Goal: Information Seeking & Learning: Learn about a topic

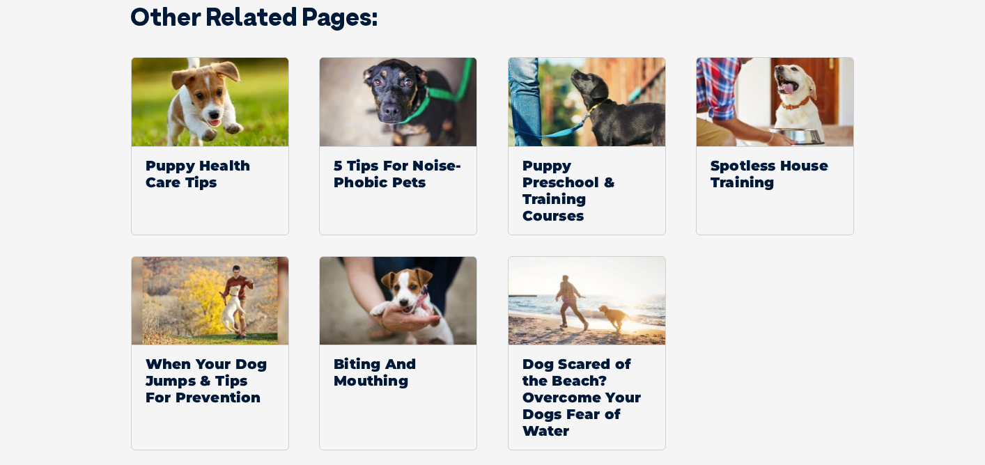
scroll to position [1385, 0]
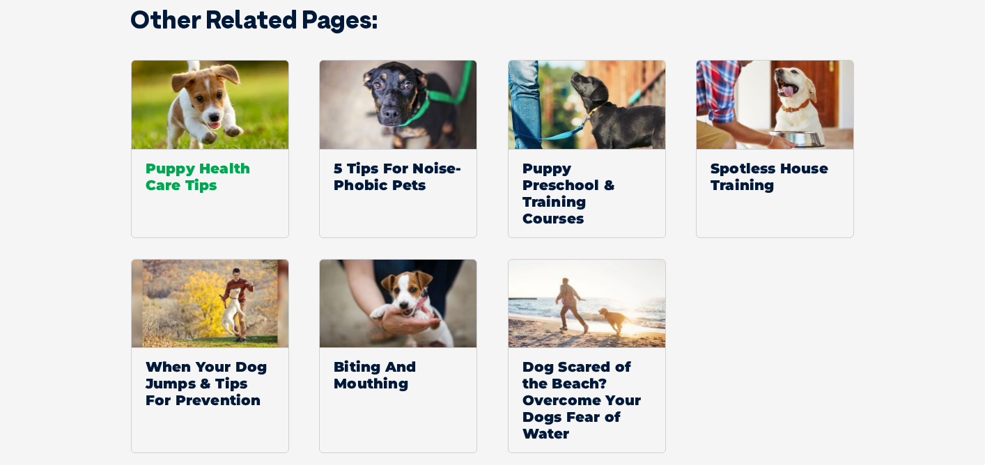
click at [196, 166] on span "Puppy Health Care Tips" at bounding box center [210, 176] width 157 height 55
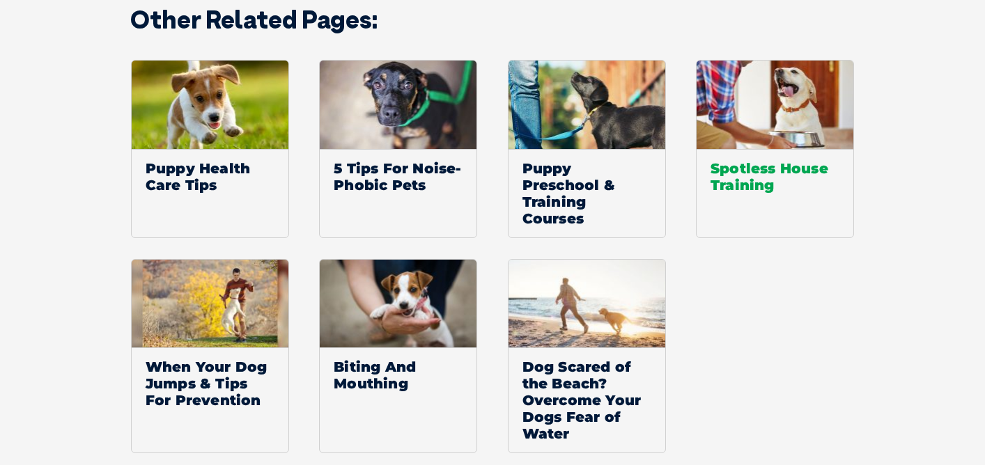
click at [729, 168] on span "Spotless House Training" at bounding box center [774, 176] width 157 height 55
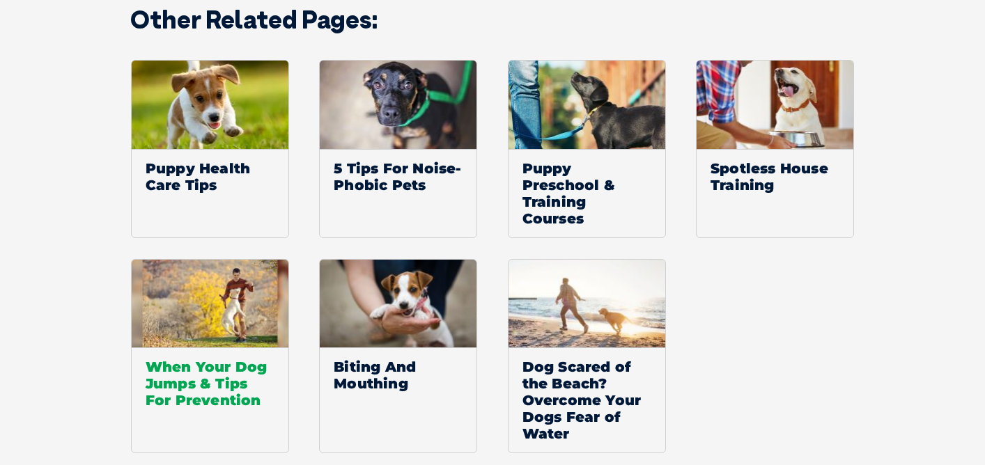
click at [195, 370] on span "When Your Dog Jumps & Tips For Prevention" at bounding box center [210, 384] width 157 height 72
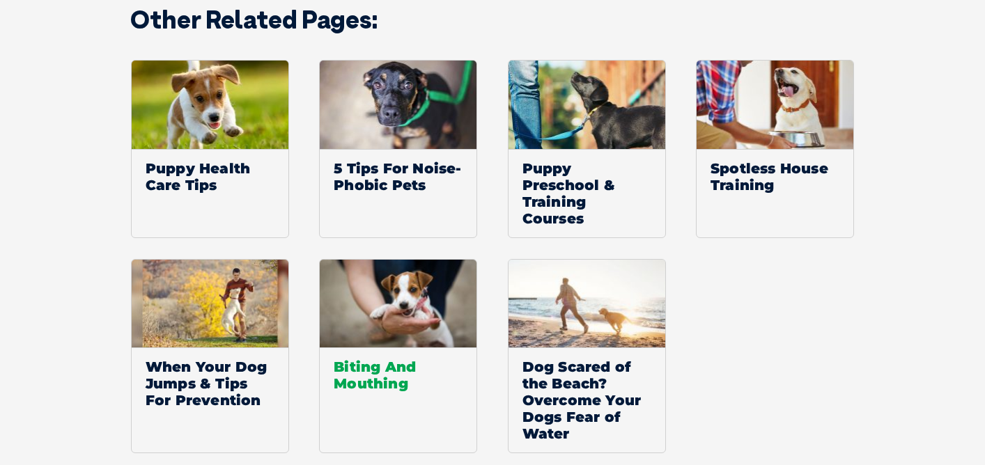
click at [366, 380] on span "Biting And Mouthing" at bounding box center [398, 375] width 157 height 55
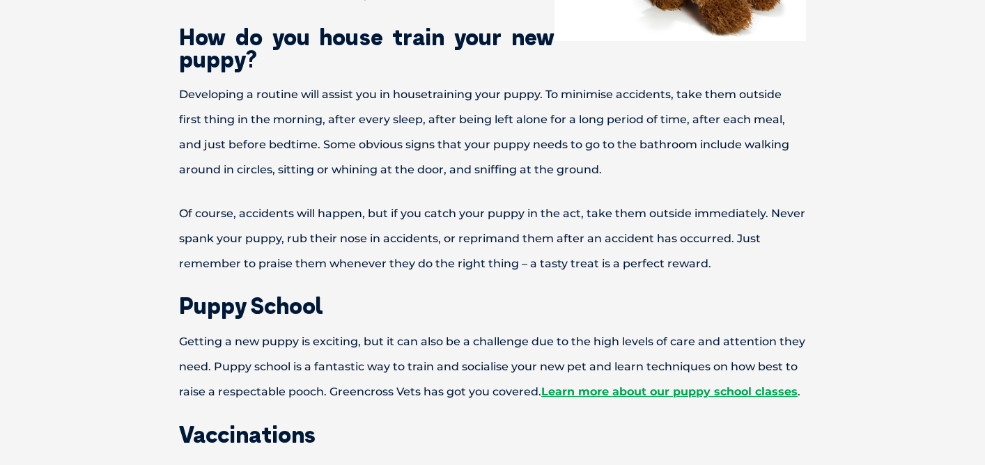
scroll to position [724, 0]
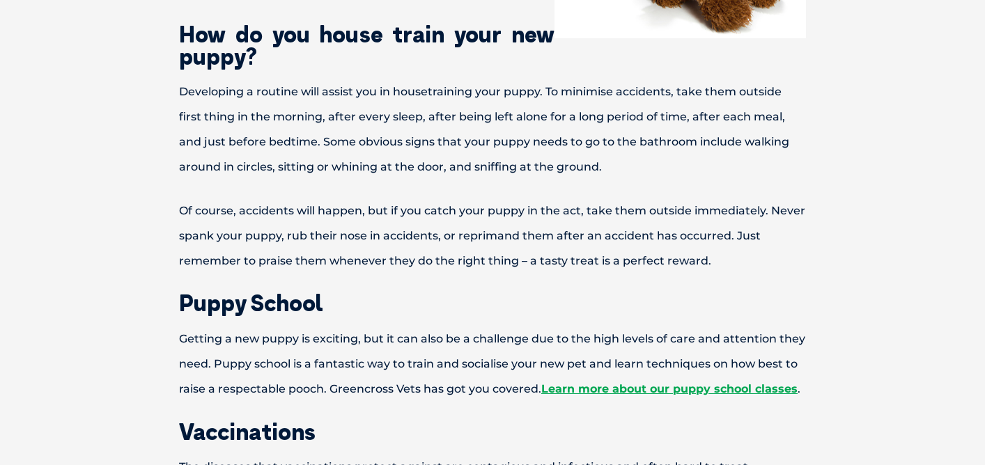
click at [133, 170] on p "Developing a routine will assist you in housetraining your puppy. To minimise a…" at bounding box center [492, 129] width 724 height 100
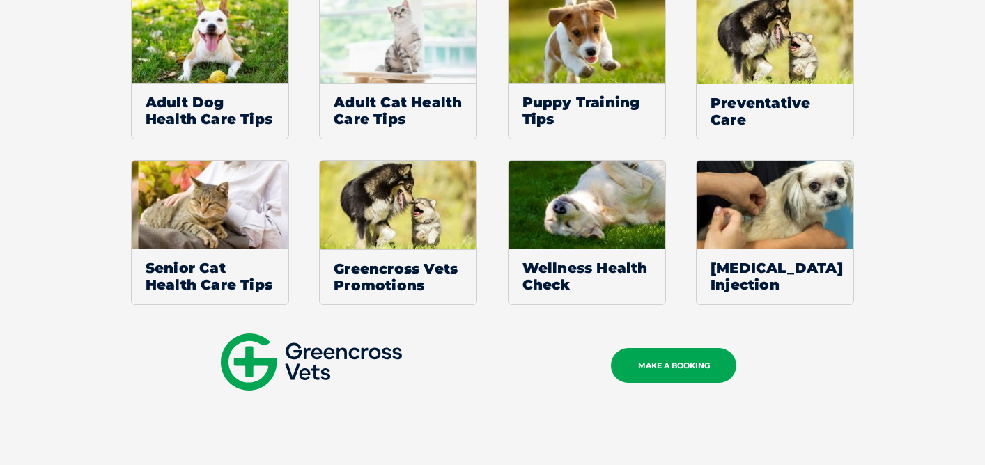
scroll to position [2984, 0]
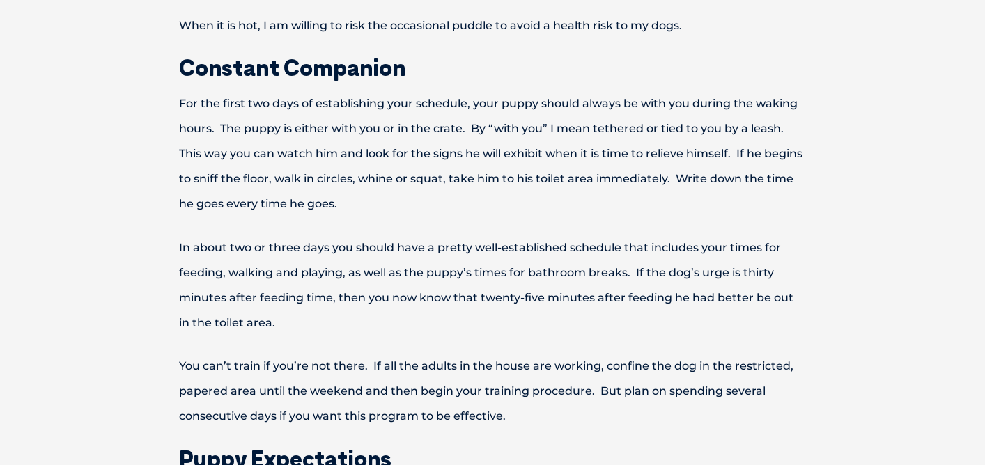
scroll to position [3133, 0]
